Goal: Task Accomplishment & Management: Use online tool/utility

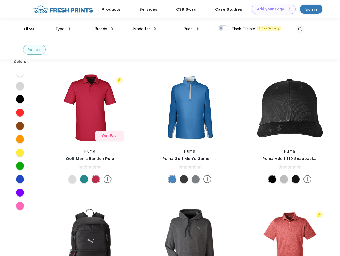
scroll to position [0, 0]
click at [272, 9] on link "Add your Logo Design Tool" at bounding box center [274, 9] width 44 height 9
click at [0, 0] on div "Design Tool" at bounding box center [0, 0] width 0 height 0
click at [286, 9] on link "Add your Logo Design Tool" at bounding box center [274, 9] width 44 height 9
click at [26, 29] on div "Filter" at bounding box center [29, 29] width 11 height 6
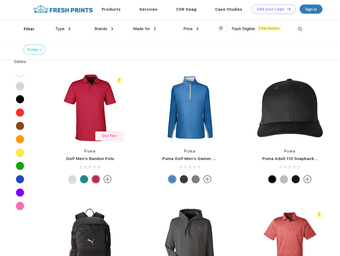
click at [63, 29] on span "Type" at bounding box center [59, 28] width 9 height 5
click at [104, 29] on span "Brands" at bounding box center [100, 28] width 13 height 5
click at [145, 29] on span "Made for" at bounding box center [141, 28] width 17 height 5
click at [191, 29] on span "Price" at bounding box center [187, 28] width 9 height 5
click at [223, 29] on div at bounding box center [223, 28] width 10 height 6
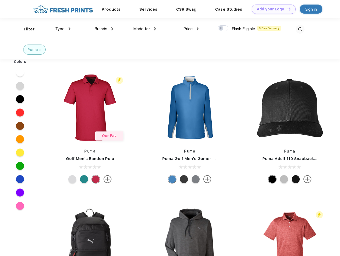
click at [221, 29] on input "checkbox" at bounding box center [219, 26] width 3 height 3
click at [300, 29] on img at bounding box center [300, 29] width 9 height 9
